Goal: Transaction & Acquisition: Purchase product/service

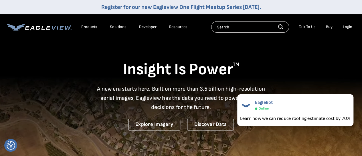
click at [331, 26] on link "Buy" at bounding box center [329, 26] width 7 height 5
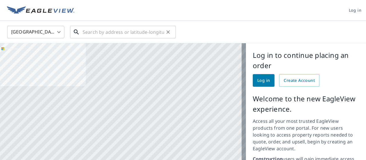
click at [85, 32] on input "text" at bounding box center [124, 32] width 82 height 16
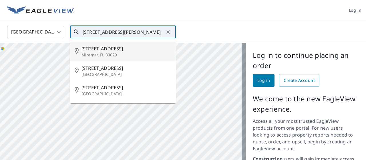
click at [100, 52] on div "18951 SW 32nd Ct Miramar, FL 33029" at bounding box center [127, 51] width 90 height 13
type input "18951 SW 32nd Ct Miramar, FL 33029"
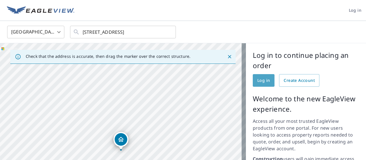
click at [261, 81] on span "Log in" at bounding box center [263, 80] width 13 height 7
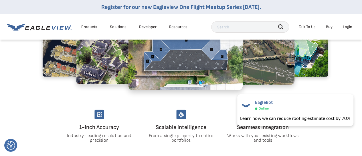
scroll to position [270, 0]
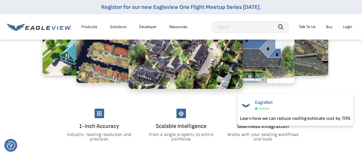
click at [223, 27] on input "text" at bounding box center [250, 26] width 78 height 11
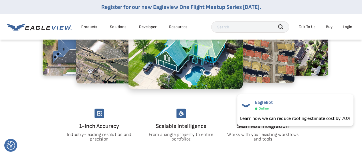
click at [330, 27] on link "Buy" at bounding box center [329, 26] width 7 height 5
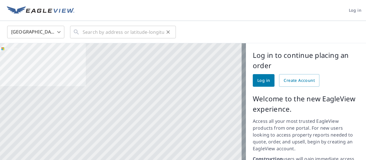
click at [81, 31] on div "​" at bounding box center [123, 32] width 106 height 13
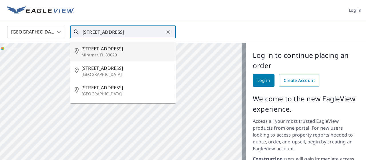
click at [101, 55] on p "Miramar, FL 33029" at bounding box center [127, 55] width 90 height 6
type input "18951 SW 32nd Ct Miramar, FL 33029"
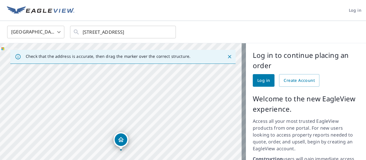
click at [121, 140] on div "18951 SW 32nd Ct Miramar, FL 33029" at bounding box center [123, 154] width 246 height 222
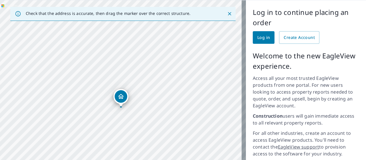
scroll to position [35, 0]
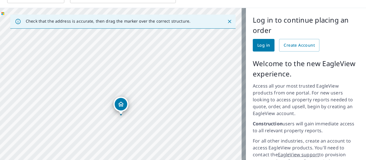
click at [263, 46] on span "Log in" at bounding box center [263, 45] width 13 height 7
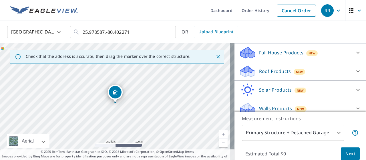
scroll to position [64, 0]
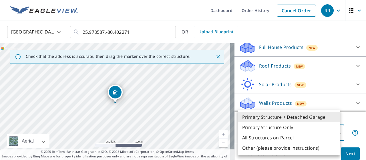
click at [334, 132] on body "RR RR Dashboard Order History Cancel Order RR [GEOGRAPHIC_DATA] US ​ 25.978587,…" at bounding box center [183, 80] width 366 height 160
click at [348, 122] on div at bounding box center [183, 80] width 366 height 160
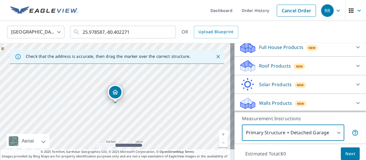
click at [347, 154] on span "Next" at bounding box center [350, 153] width 10 height 7
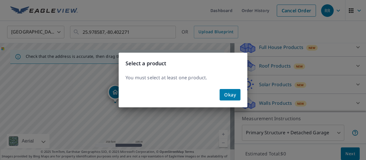
click at [324, 28] on div "Select a product You must select at least one product. Okay" at bounding box center [183, 80] width 366 height 160
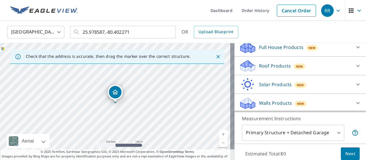
click at [319, 69] on div "Roof Products New" at bounding box center [295, 65] width 112 height 13
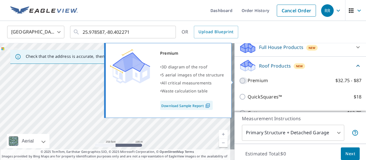
click at [239, 79] on input "Premium $32.75 - $87" at bounding box center [243, 80] width 9 height 7
checkbox input "true"
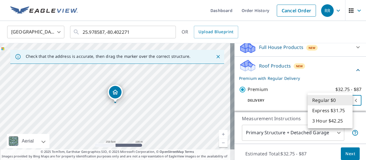
click at [348, 100] on body "RR RR Dashboard Order History Cancel Order RR [GEOGRAPHIC_DATA] US ​ 25.978587,…" at bounding box center [183, 80] width 366 height 160
click at [318, 111] on li "Express $31.75" at bounding box center [330, 110] width 45 height 10
type input "4"
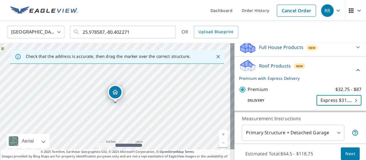
click at [347, 154] on span "Next" at bounding box center [350, 153] width 10 height 7
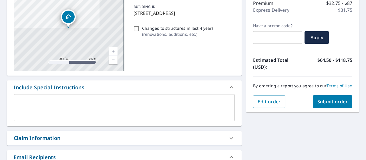
scroll to position [82, 0]
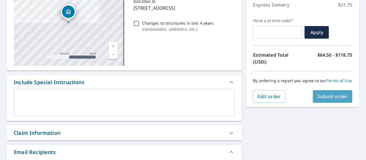
click at [333, 100] on span "Submit order" at bounding box center [332, 96] width 31 height 6
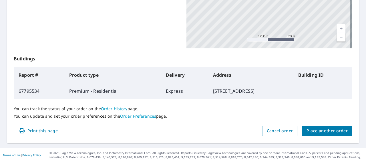
scroll to position [176, 0]
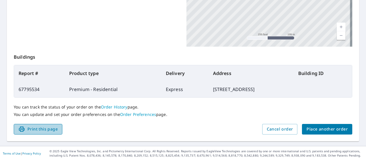
click at [42, 128] on span "Print this page" at bounding box center [37, 129] width 39 height 7
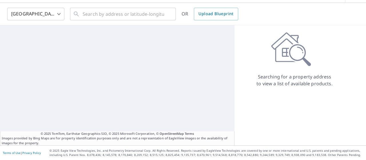
scroll to position [18, 0]
